Goal: Transaction & Acquisition: Purchase product/service

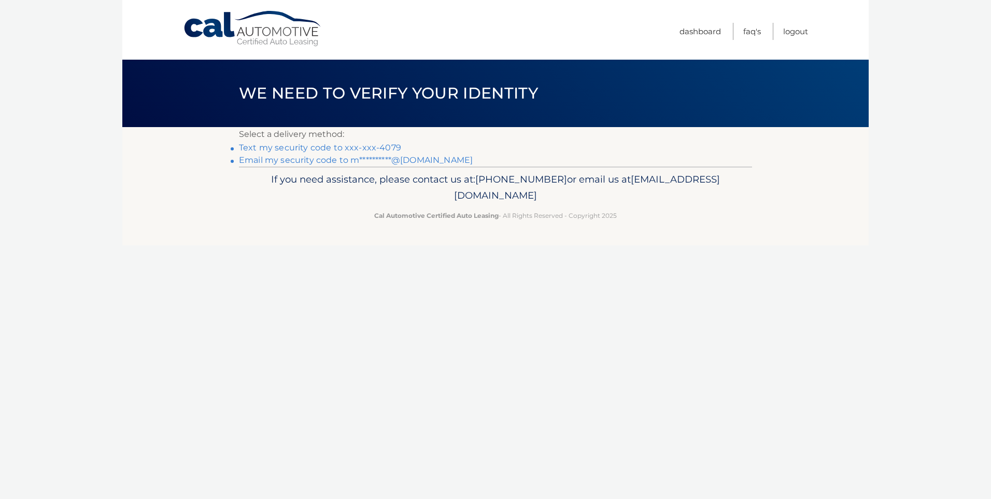
click at [370, 146] on link "Text my security code to xxx-xxx-4079" at bounding box center [320, 148] width 162 height 10
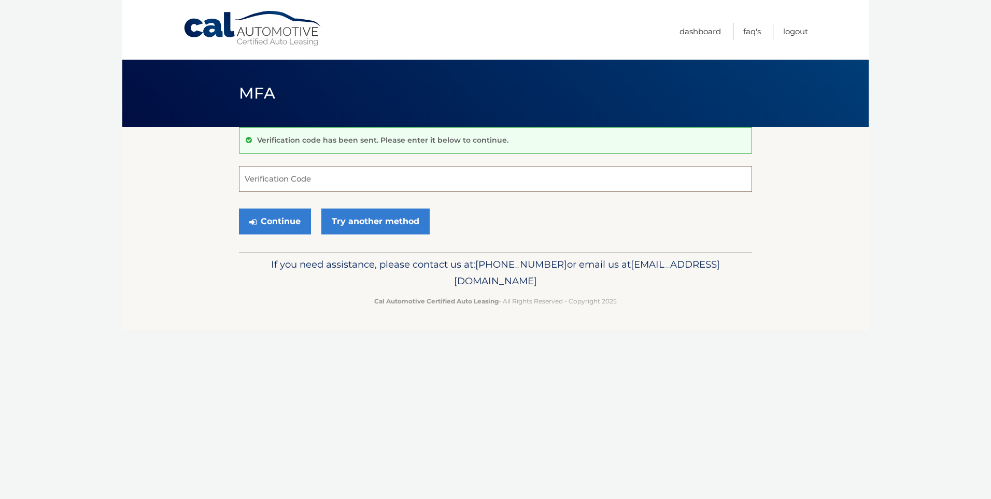
click at [304, 174] on input "Verification Code" at bounding box center [495, 179] width 513 height 26
type input "950987"
click at [239, 208] on button "Continue" at bounding box center [275, 221] width 72 height 26
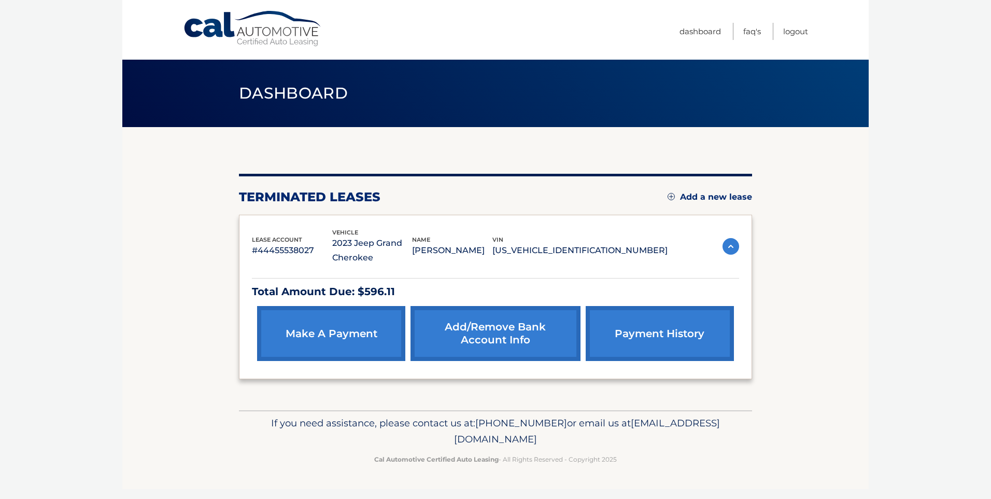
click at [337, 324] on link "make a payment" at bounding box center [331, 333] width 148 height 55
click at [628, 332] on link "payment history" at bounding box center [660, 333] width 148 height 55
click at [704, 31] on link "Dashboard" at bounding box center [699, 31] width 41 height 17
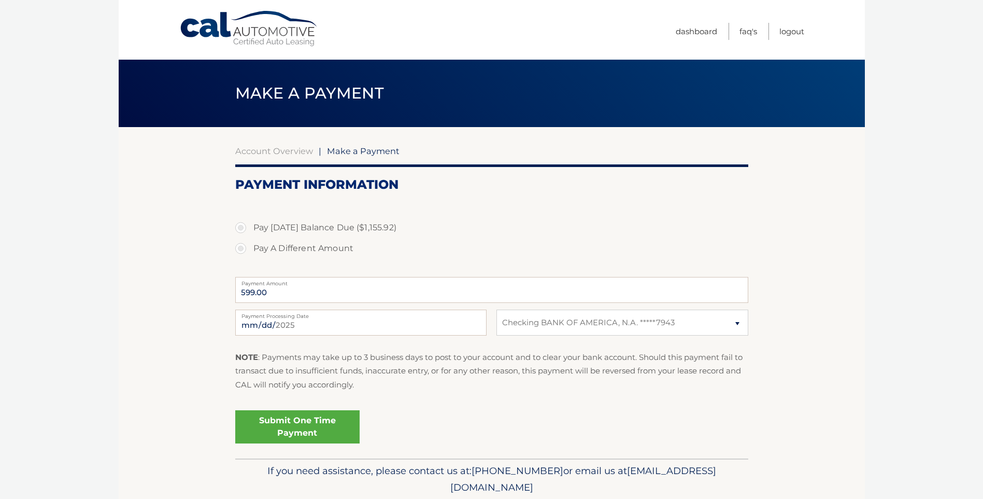
select select "Y2RiOGY4MWUtOWIzZC00ZTk4LTk4MTAtMjIwYWI4YzY4NTNl"
click at [569, 325] on select "Select Bank Account Checking BANK OF AMERICA, N.A. *****7943" at bounding box center [621, 322] width 251 height 26
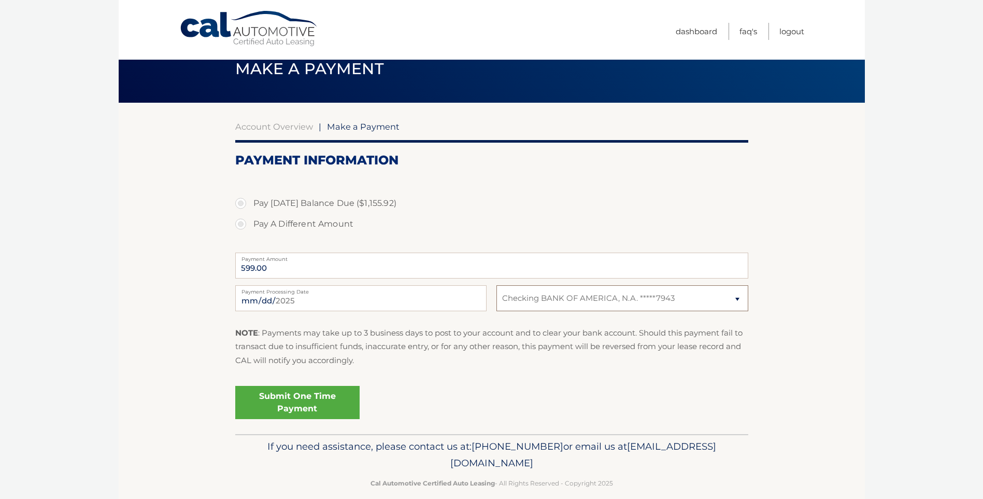
scroll to position [38, 0]
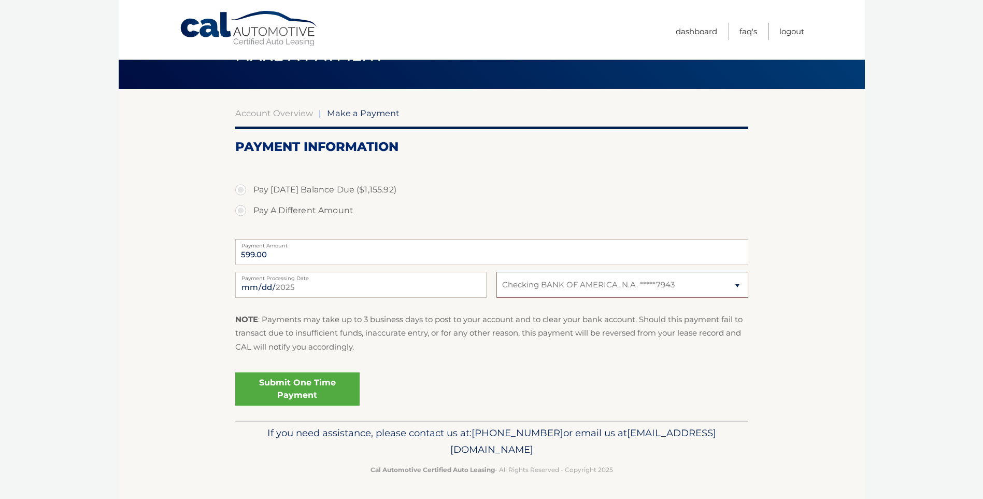
click at [514, 279] on select "Select Bank Account Checking BANK OF AMERICA, N.A. *****7943" at bounding box center [621, 285] width 251 height 26
select select
click at [496, 272] on select "Select Bank Account Checking BANK OF AMERICA, N.A. *****7943" at bounding box center [621, 285] width 251 height 26
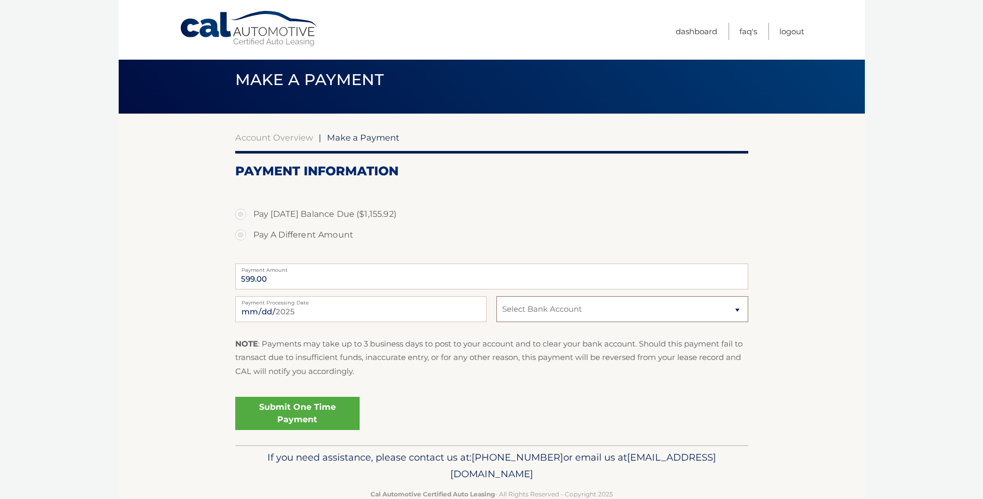
scroll to position [0, 0]
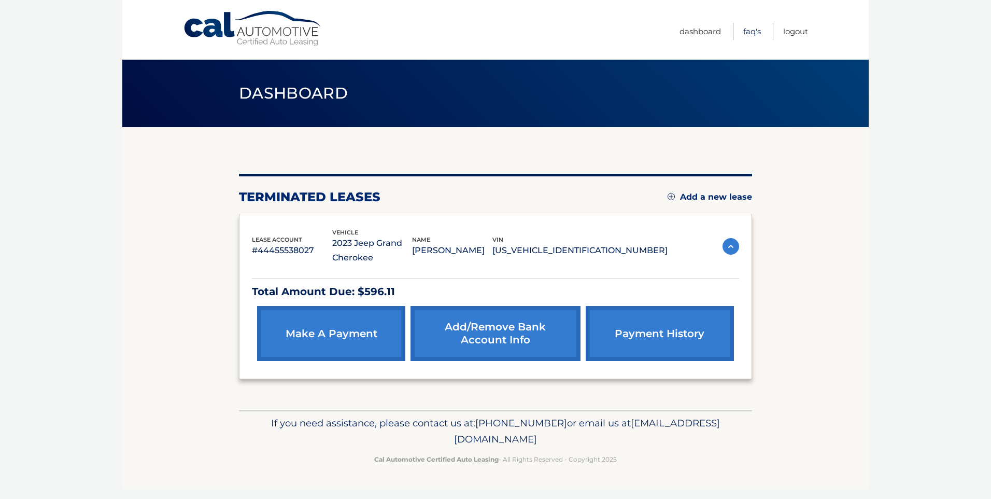
click at [746, 35] on link "FAQ's" at bounding box center [752, 31] width 18 height 17
click at [373, 331] on link "make a payment" at bounding box center [331, 333] width 148 height 55
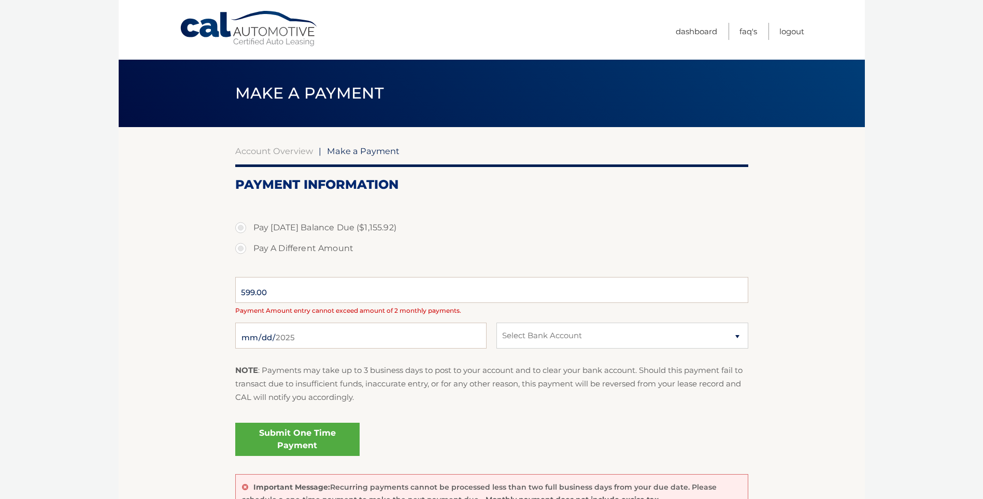
select select "Y2RiOGY4MWUtOWIzZC00ZTk4LTk4MTAtMjIwYWI4YzY4NTNl"
